Goal: Task Accomplishment & Management: Use online tool/utility

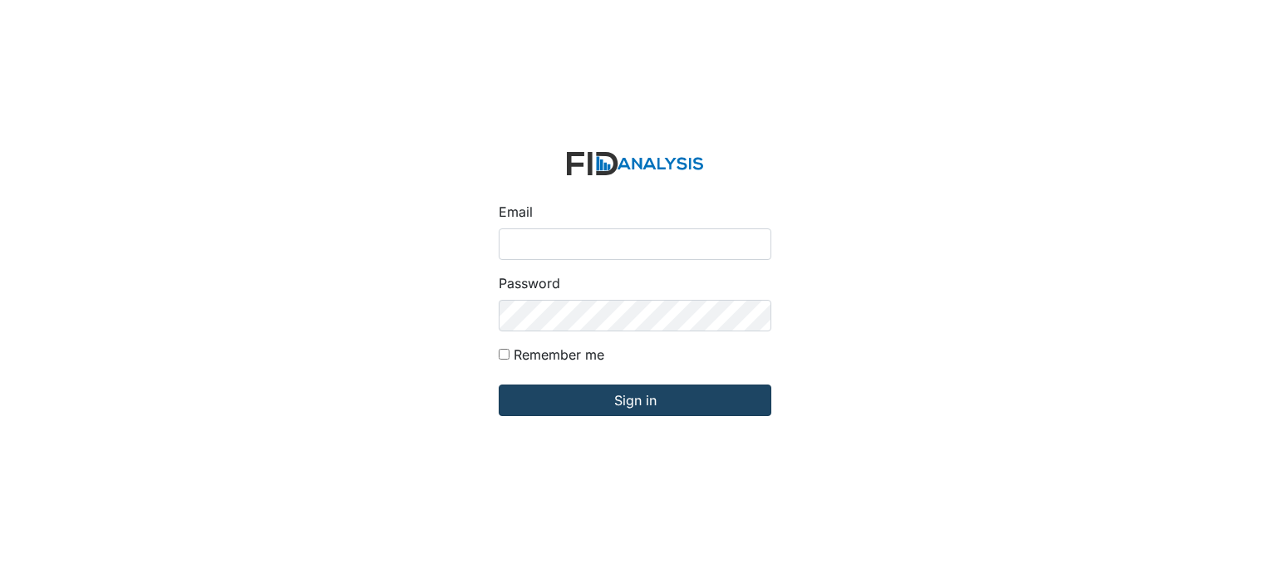
type input "[EMAIL_ADDRESS][DOMAIN_NAME]"
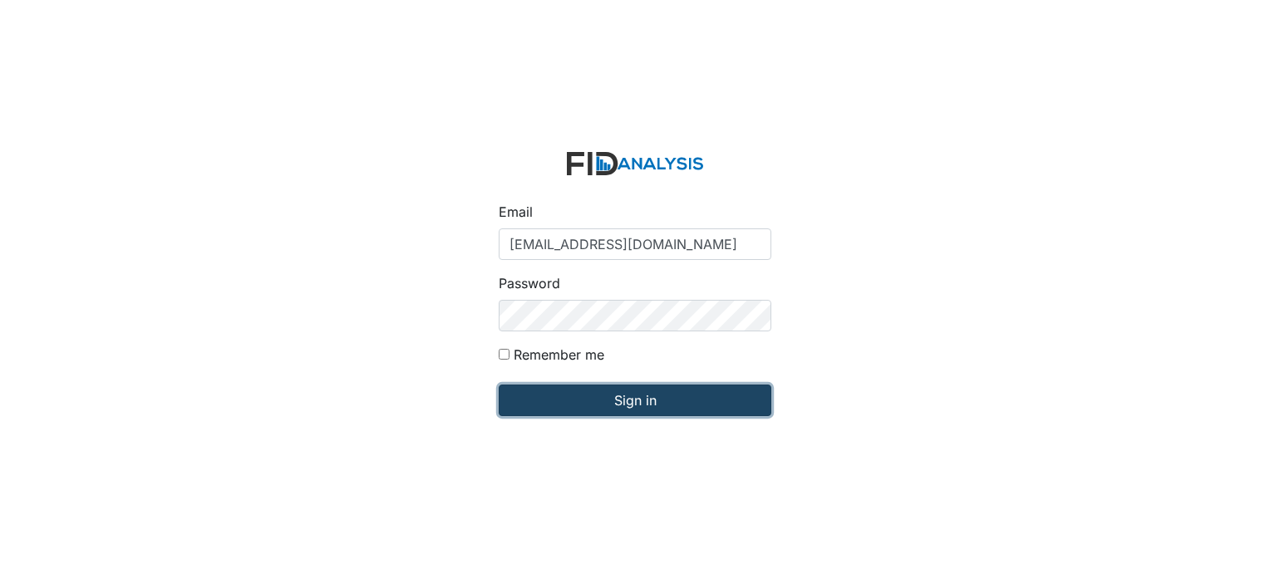
click at [688, 399] on input "Sign in" at bounding box center [635, 401] width 273 height 32
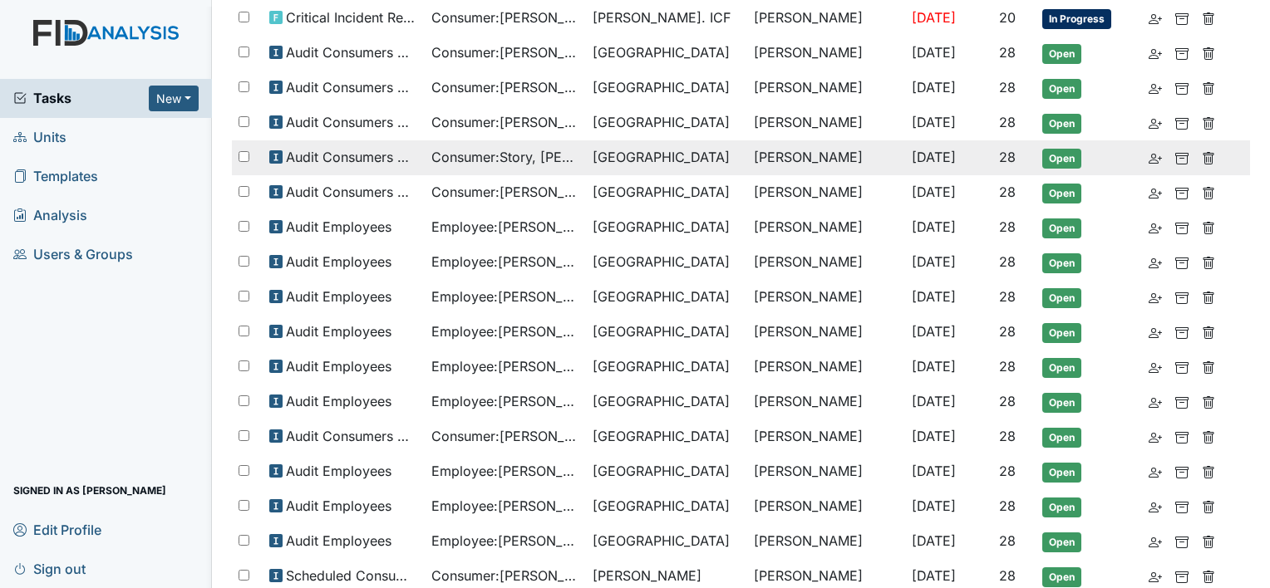
scroll to position [166, 0]
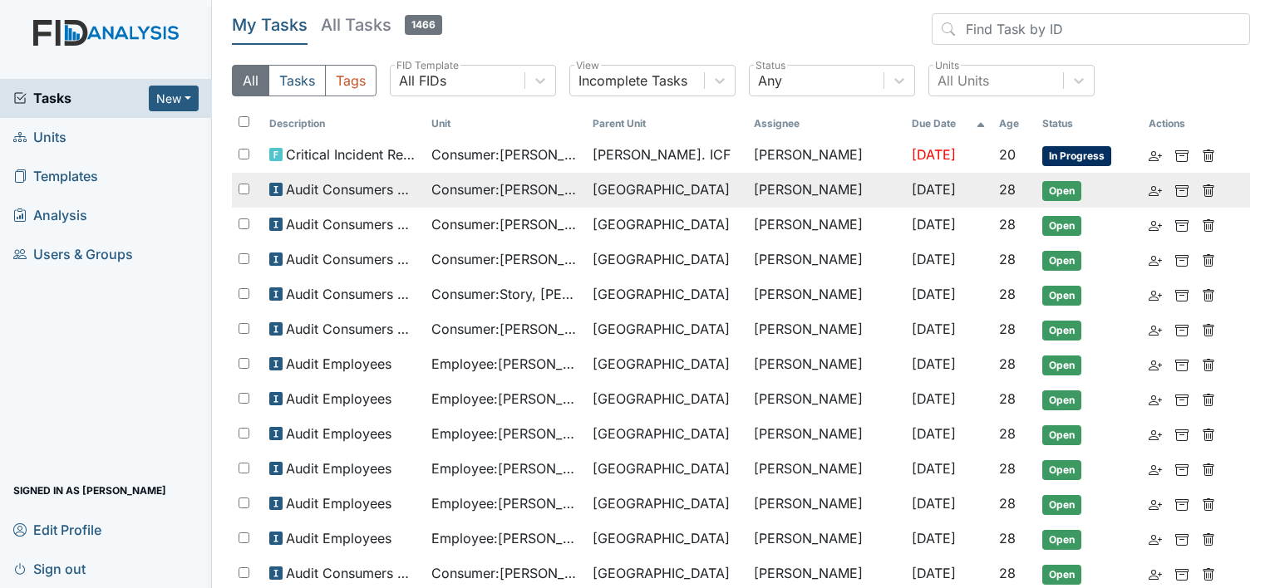
click at [695, 189] on span "Lakeview" at bounding box center [666, 189] width 148 height 20
